Goal: Check status: Check status

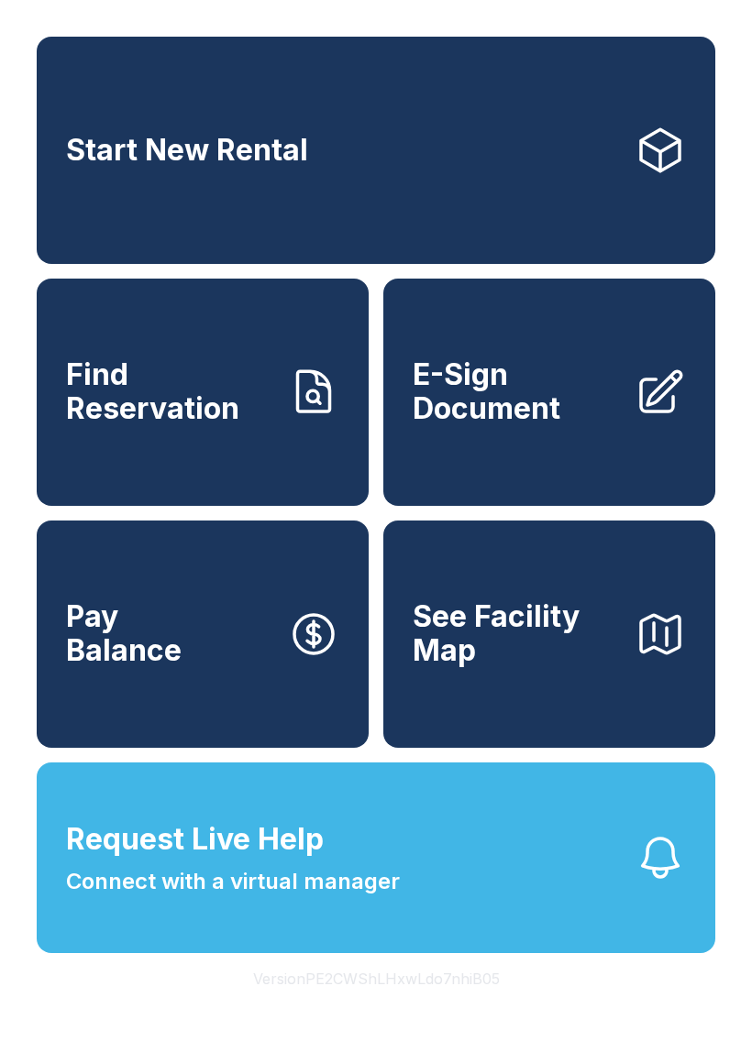
click at [138, 460] on link "Find Reservation" at bounding box center [203, 392] width 332 height 227
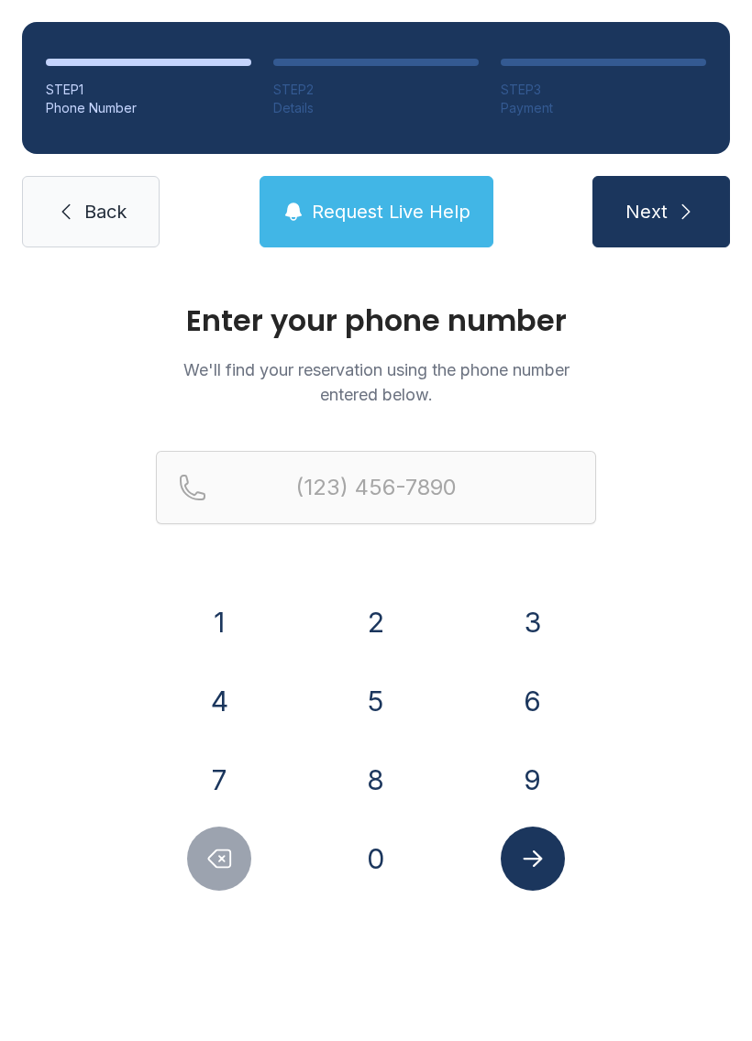
click at [370, 773] on button "8" at bounding box center [376, 780] width 64 height 64
click at [242, 720] on button "4" at bounding box center [219, 701] width 64 height 64
click at [536, 631] on button "3" at bounding box center [533, 622] width 64 height 64
click at [360, 627] on button "2" at bounding box center [376, 622] width 64 height 64
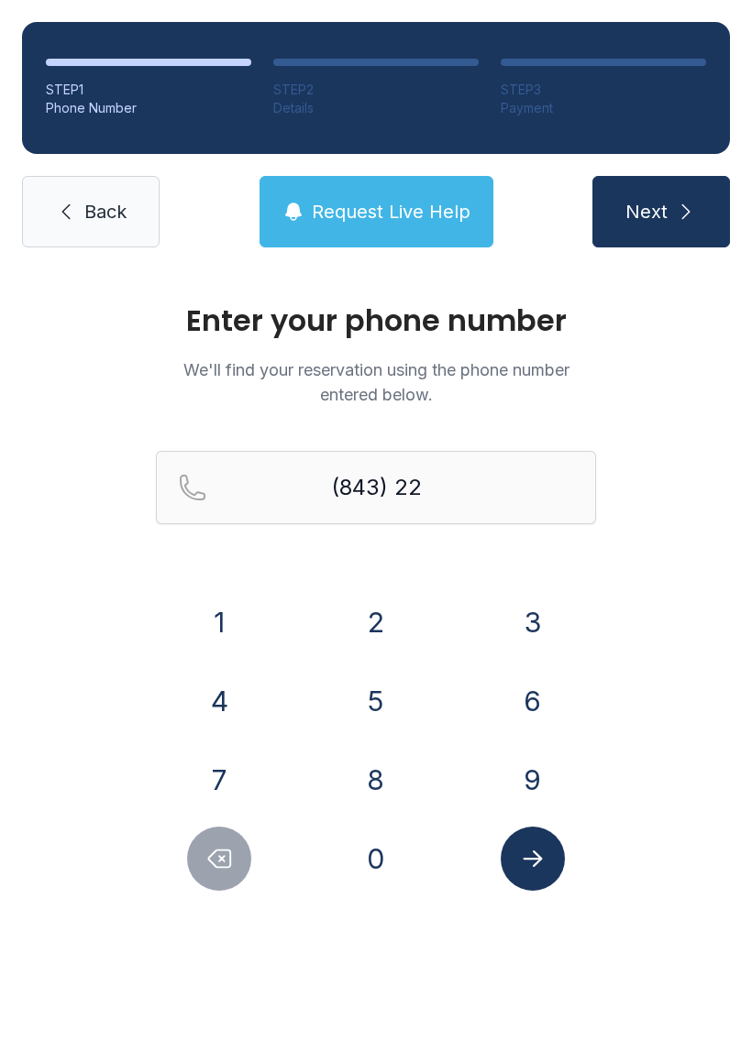
click at [243, 758] on button "7" at bounding box center [219, 780] width 64 height 64
click at [358, 856] on button "0" at bounding box center [376, 859] width 64 height 64
click at [366, 704] on button "5" at bounding box center [376, 701] width 64 height 64
click at [381, 787] on button "8" at bounding box center [376, 780] width 64 height 64
click at [377, 784] on button "8" at bounding box center [376, 780] width 64 height 64
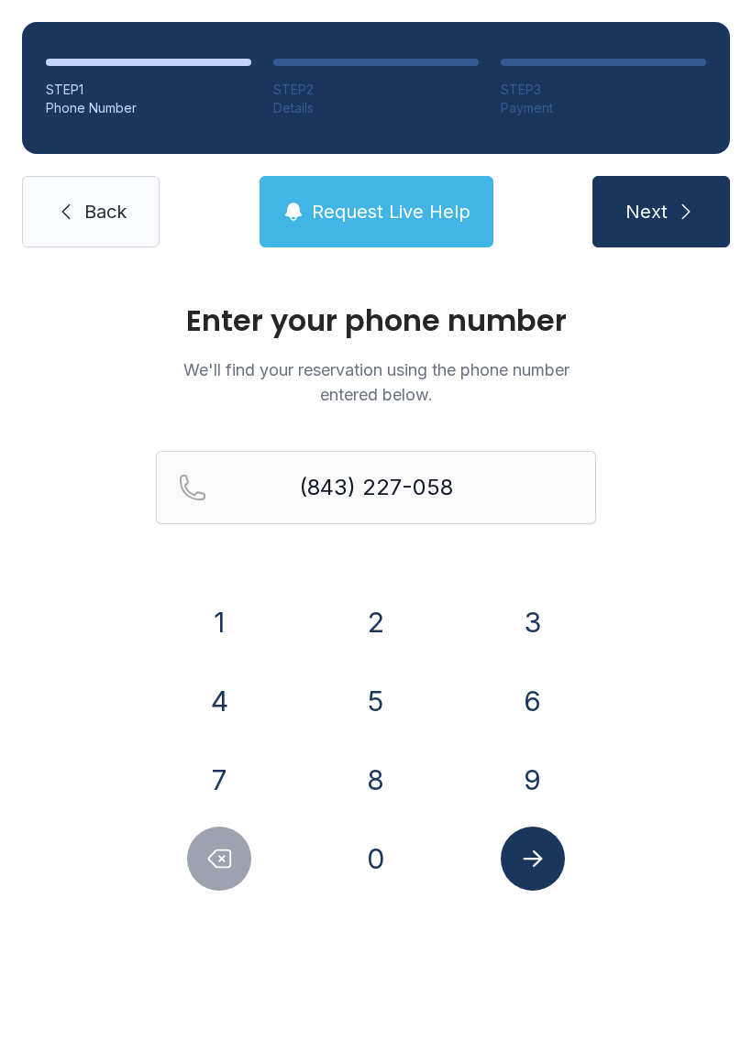
type input "[PHONE_NUMBER]"
click at [523, 866] on icon "Submit lookup form" at bounding box center [533, 859] width 28 height 28
